Goal: Transaction & Acquisition: Obtain resource

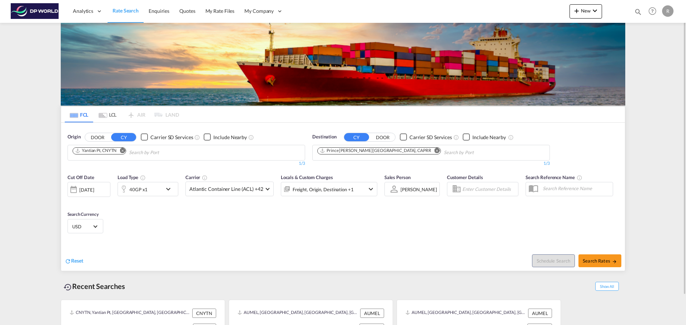
click at [434, 149] on md-icon "Remove" at bounding box center [436, 150] width 5 height 5
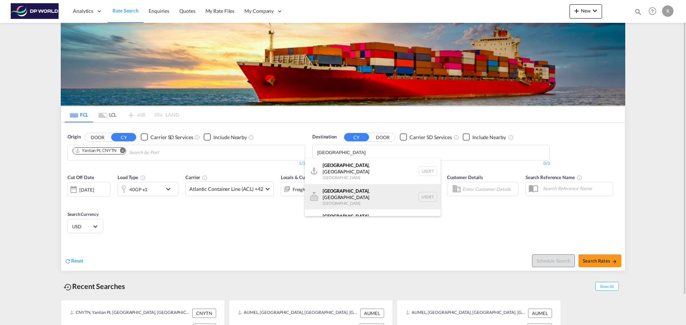
type input "[GEOGRAPHIC_DATA]"
click at [353, 188] on div "[GEOGRAPHIC_DATA] , [GEOGRAPHIC_DATA] [GEOGRAPHIC_DATA] USDET" at bounding box center [373, 197] width 136 height 26
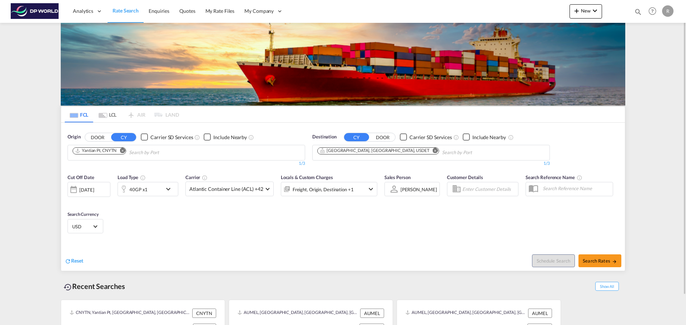
click at [91, 192] on div "[DATE]" at bounding box center [86, 190] width 15 height 6
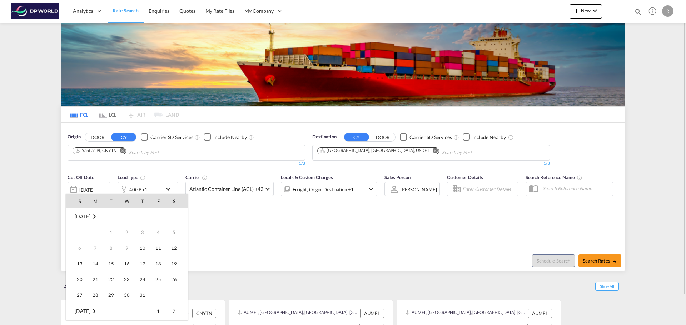
scroll to position [284, 0]
click at [146, 274] on span "30" at bounding box center [142, 279] width 14 height 14
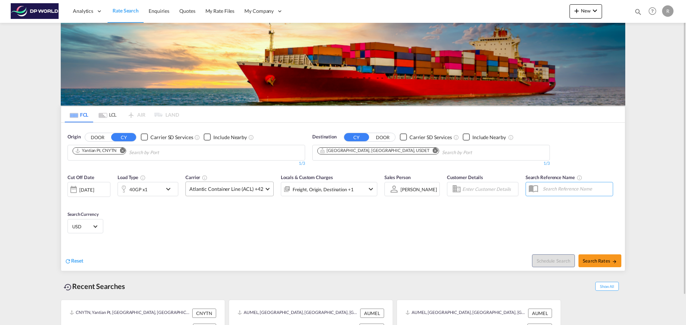
click at [241, 192] on span "Atlantic Container Line (ACL) +42" at bounding box center [226, 189] width 74 height 7
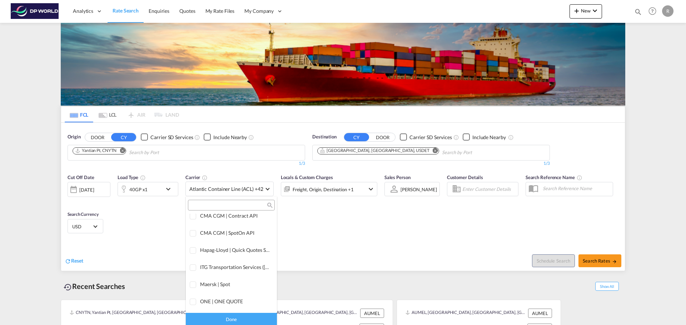
scroll to position [0, 0]
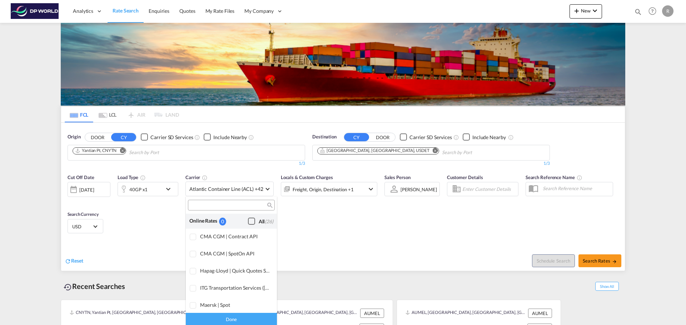
click at [259, 219] on div "All (26)" at bounding box center [266, 221] width 15 height 7
click at [322, 212] on md-backdrop at bounding box center [343, 162] width 686 height 325
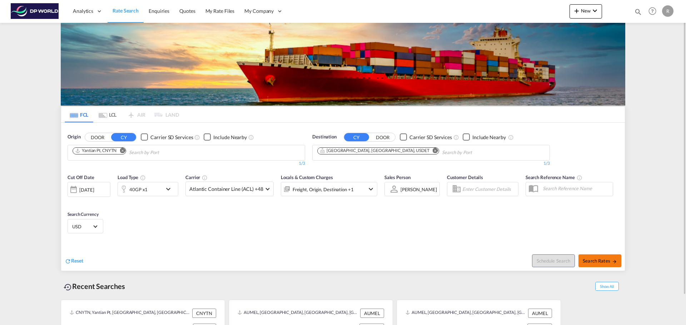
click at [601, 263] on span "Search Rates" at bounding box center [599, 261] width 34 height 6
type input "CNYTN to USDET / [DATE]"
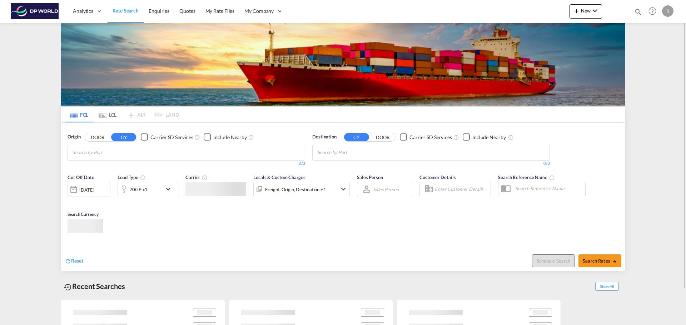
click at [171, 158] on md-chips at bounding box center [186, 152] width 237 height 15
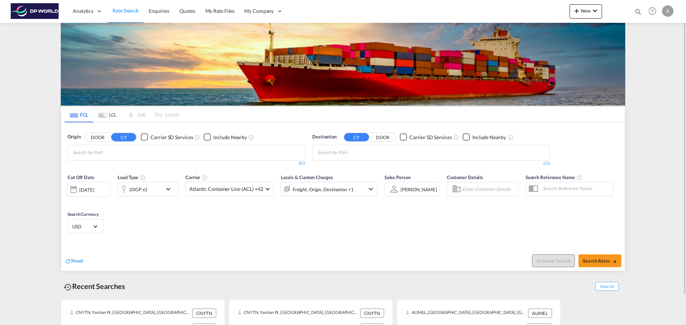
click at [125, 152] on body "Analytics Dashboard Rate Search Enquiries Quotes My Rate Files My Company" at bounding box center [343, 162] width 686 height 325
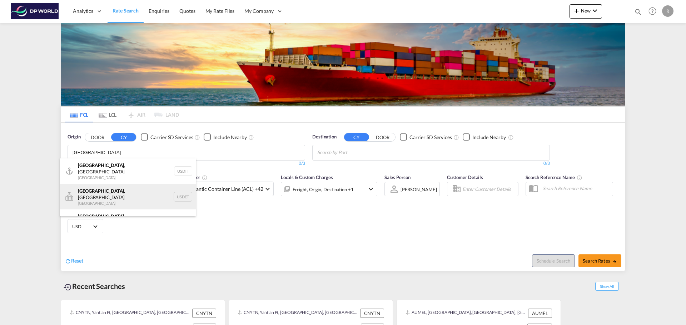
type input "detroit"
click at [130, 185] on div "Detroit , MI United States USDET" at bounding box center [128, 197] width 136 height 26
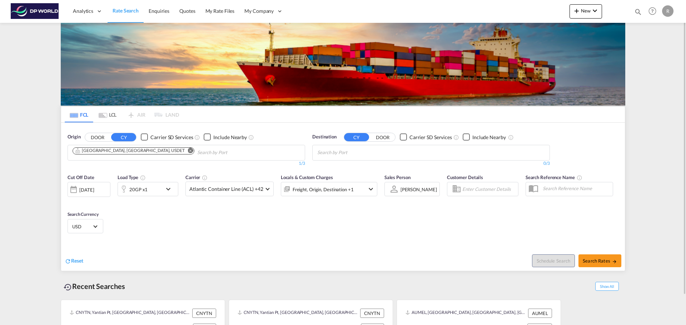
click at [408, 153] on md-chips at bounding box center [430, 152] width 237 height 15
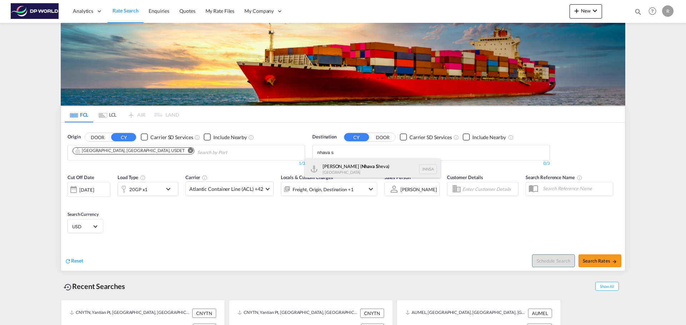
type input "nhava s"
click at [371, 162] on div "Jawaharlal Nehru ( Nhava S heva) India INNSA" at bounding box center [373, 169] width 136 height 21
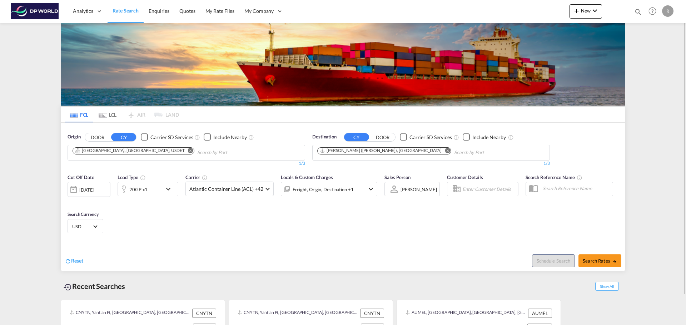
click at [94, 191] on div "[DATE]" at bounding box center [86, 190] width 15 height 6
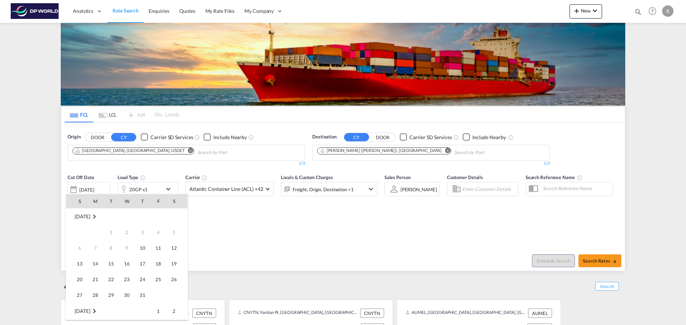
scroll to position [284, 0]
drag, startPoint x: 128, startPoint y: 249, endPoint x: 122, endPoint y: 245, distance: 7.1
click at [122, 245] on span "15" at bounding box center [127, 248] width 14 height 14
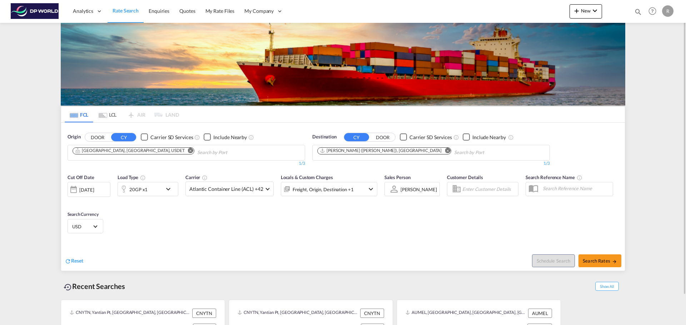
click at [153, 191] on div "20GP x1" at bounding box center [140, 189] width 44 height 14
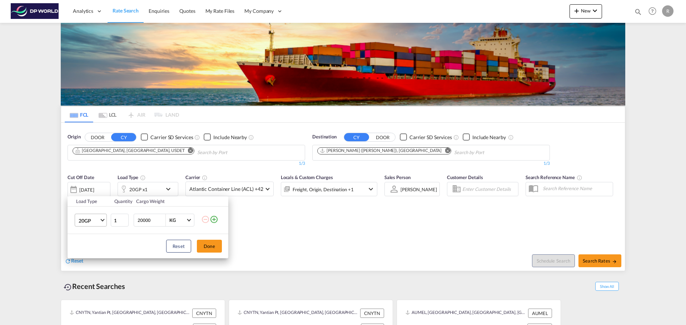
click at [86, 221] on span "20GP" at bounding box center [89, 220] width 21 height 7
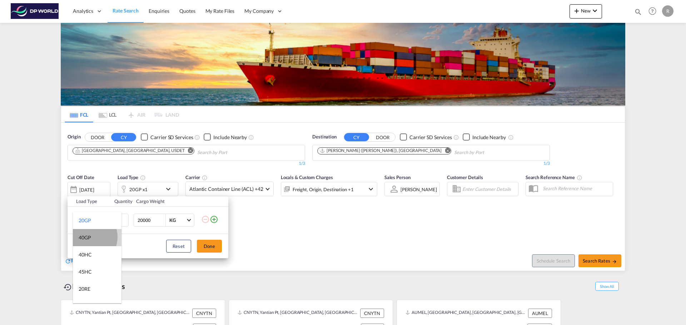
click at [87, 237] on div "40GP" at bounding box center [85, 237] width 12 height 7
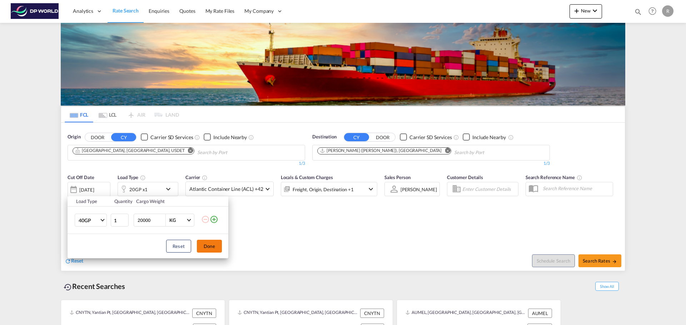
click at [214, 250] on button "Done" at bounding box center [209, 246] width 25 height 13
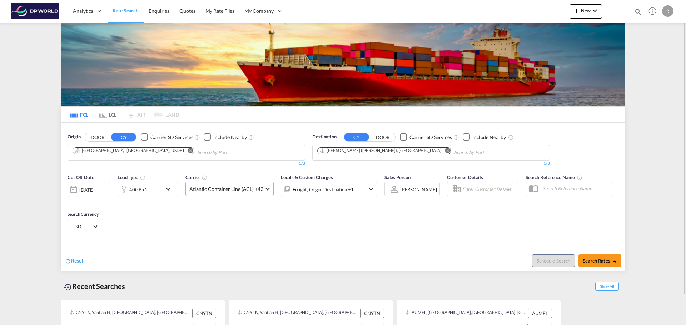
click at [267, 190] on md-select-value "Atlantic Container Line (ACL) +42" at bounding box center [229, 189] width 87 height 14
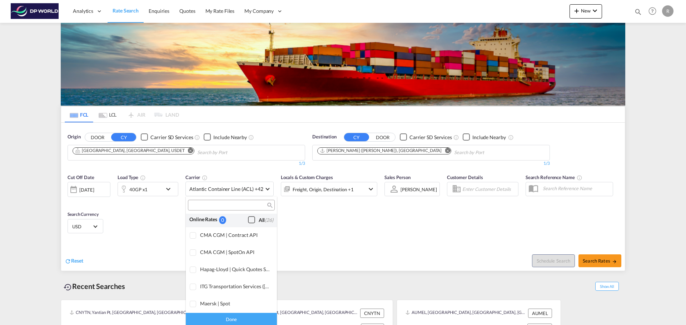
scroll to position [0, 0]
click at [259, 219] on div "All (26)" at bounding box center [266, 221] width 15 height 7
click at [315, 219] on md-backdrop at bounding box center [343, 162] width 686 height 325
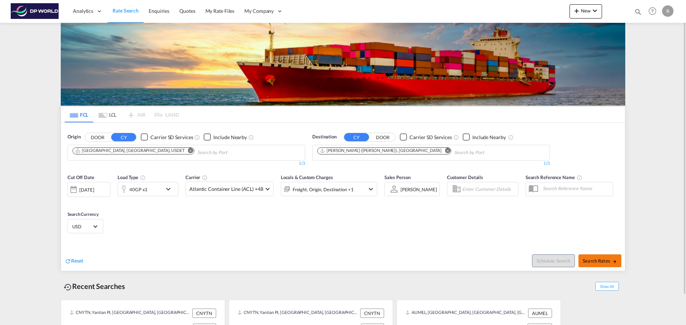
click at [612, 261] on md-icon "icon-arrow-right" at bounding box center [614, 261] width 5 height 5
type input "USDET to INNSA / 15 Oct 2025"
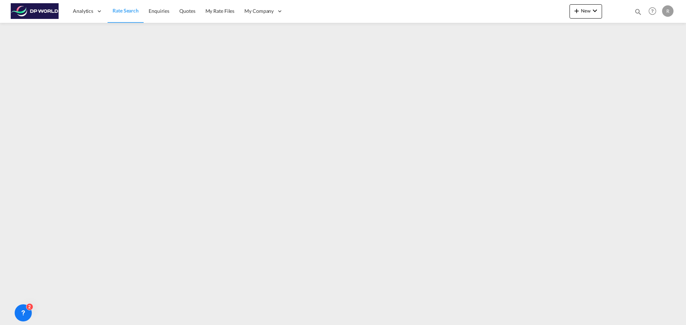
click at [117, 11] on span "Rate Search" at bounding box center [125, 10] width 26 height 6
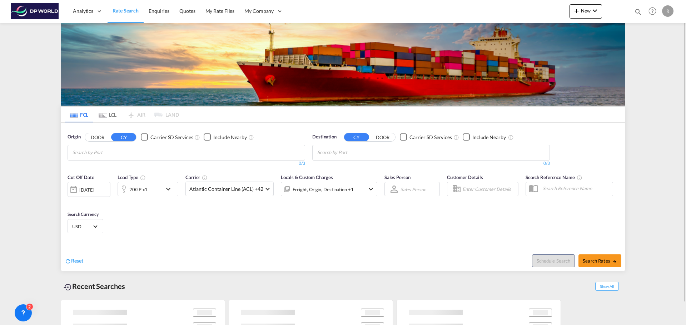
click at [117, 155] on input "Chips input." at bounding box center [106, 152] width 68 height 11
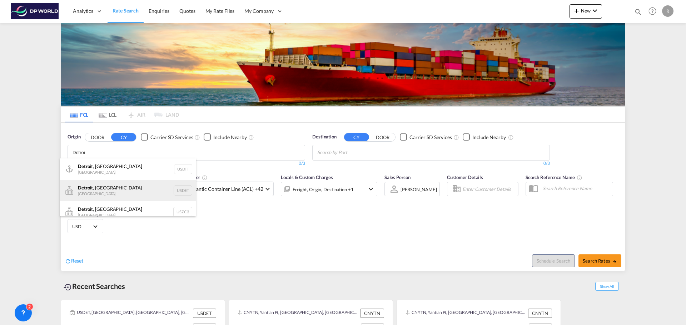
type input "Detroi"
click at [106, 189] on div "Detroi t, MI United States USDET" at bounding box center [128, 190] width 136 height 21
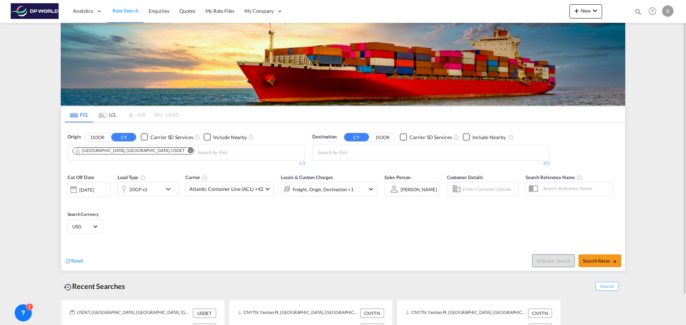
click at [396, 154] on md-chips at bounding box center [430, 152] width 237 height 15
type input "mumb"
click at [387, 185] on div "Mumb ai (ex Bombay) India INBOM" at bounding box center [373, 190] width 136 height 21
click at [94, 190] on div "[DATE]" at bounding box center [86, 190] width 15 height 6
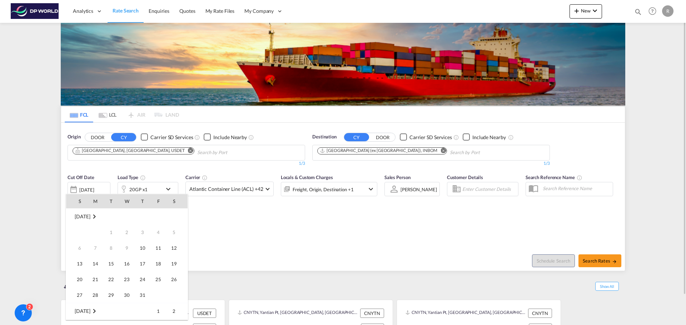
scroll to position [284, 0]
click at [125, 252] on span "15" at bounding box center [127, 248] width 14 height 14
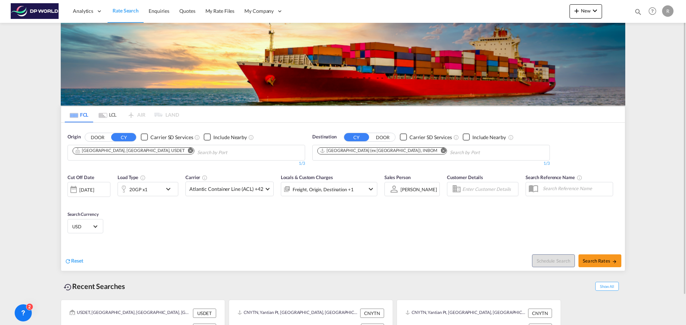
click at [166, 193] on md-icon "icon-chevron-down" at bounding box center [170, 189] width 12 height 9
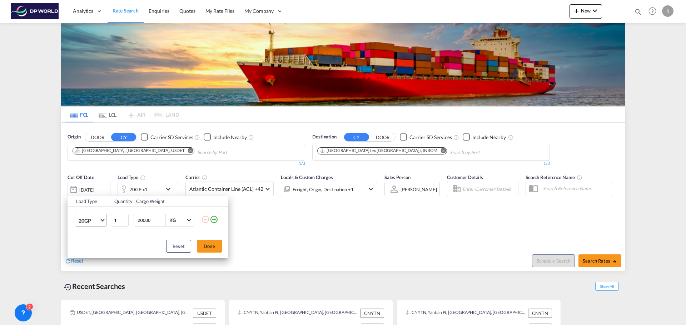
click at [104, 222] on md-select-value "20GP" at bounding box center [92, 220] width 29 height 12
click at [92, 237] on md-option "40GP" at bounding box center [97, 237] width 49 height 17
click at [206, 246] on button "Done" at bounding box center [209, 246] width 25 height 13
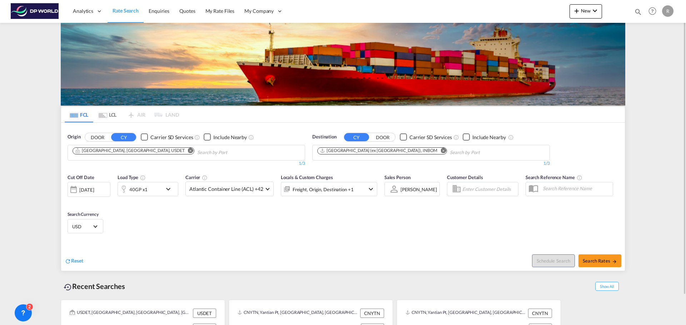
click at [374, 192] on div "Freight, Origin, Destination +1" at bounding box center [329, 189] width 96 height 14
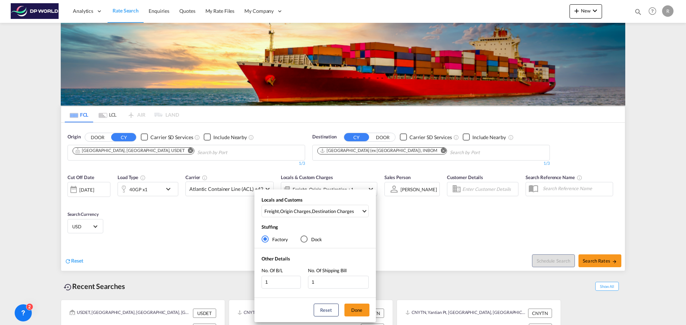
click at [425, 230] on div "Locals and Customs Freight , Origin Charges , Destination Charges Clear All Sel…" at bounding box center [343, 162] width 686 height 325
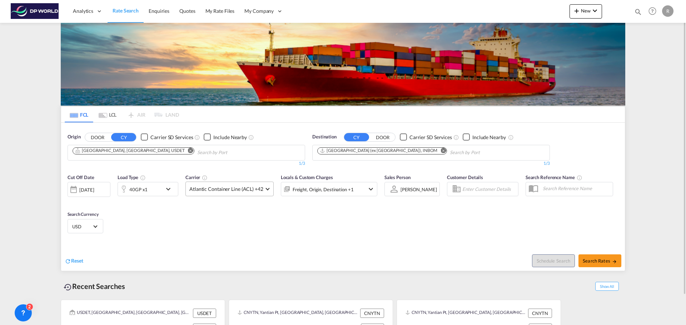
click at [267, 190] on md-select-value "Atlantic Container Line (ACL) +42" at bounding box center [229, 189] width 87 height 14
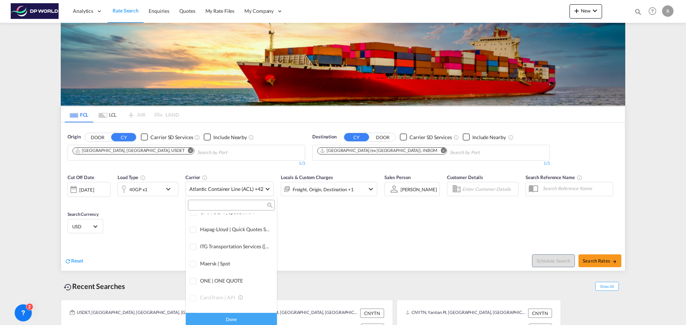
scroll to position [0, 0]
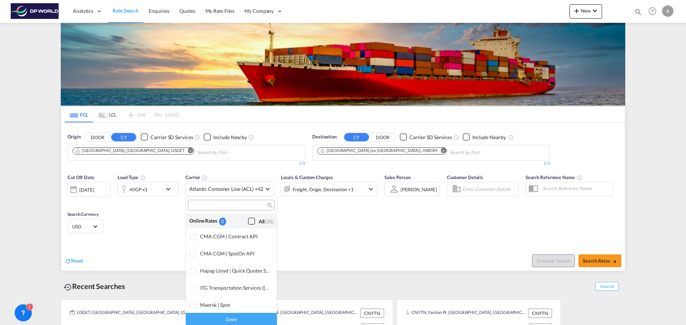
click at [259, 224] on div "All (26)" at bounding box center [266, 221] width 15 height 7
click at [345, 223] on md-backdrop at bounding box center [343, 162] width 686 height 325
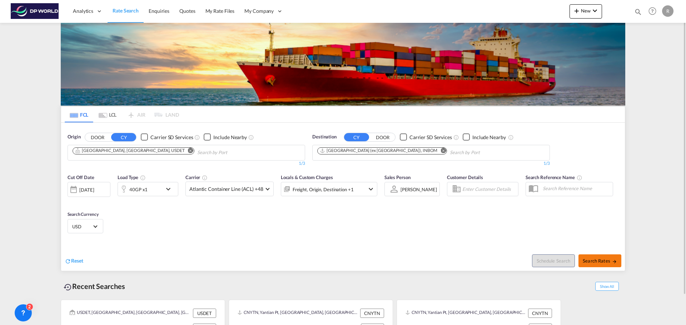
click at [598, 266] on button "Search Rates" at bounding box center [599, 261] width 43 height 13
type input "USDET to INBOM / 15 Oct 2025"
